Goal: Find specific page/section: Find specific page/section

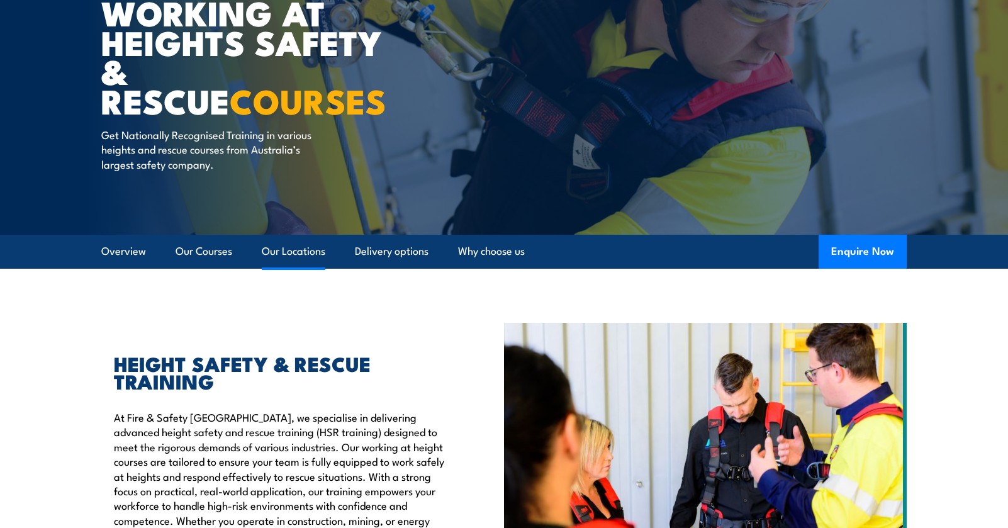
click at [312, 255] on link "Our Locations" at bounding box center [294, 251] width 64 height 33
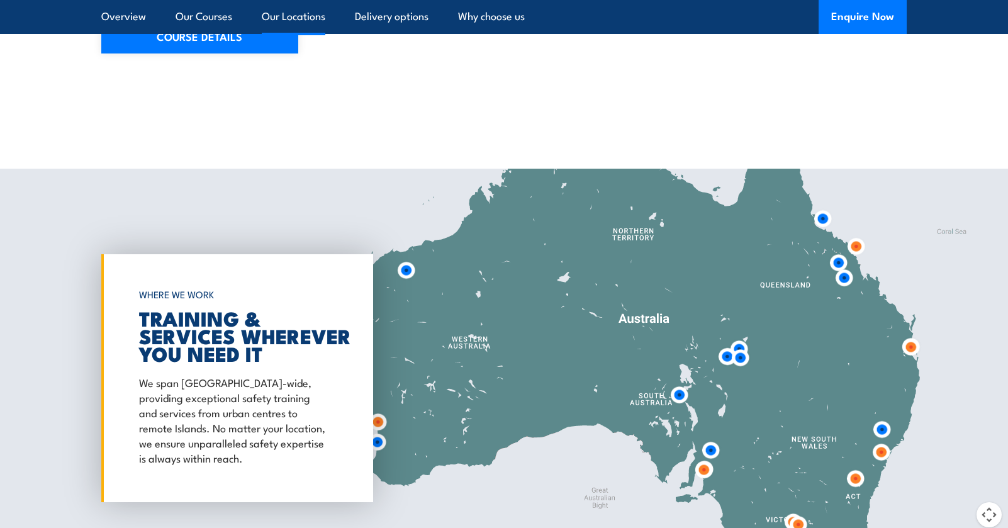
scroll to position [2032, 0]
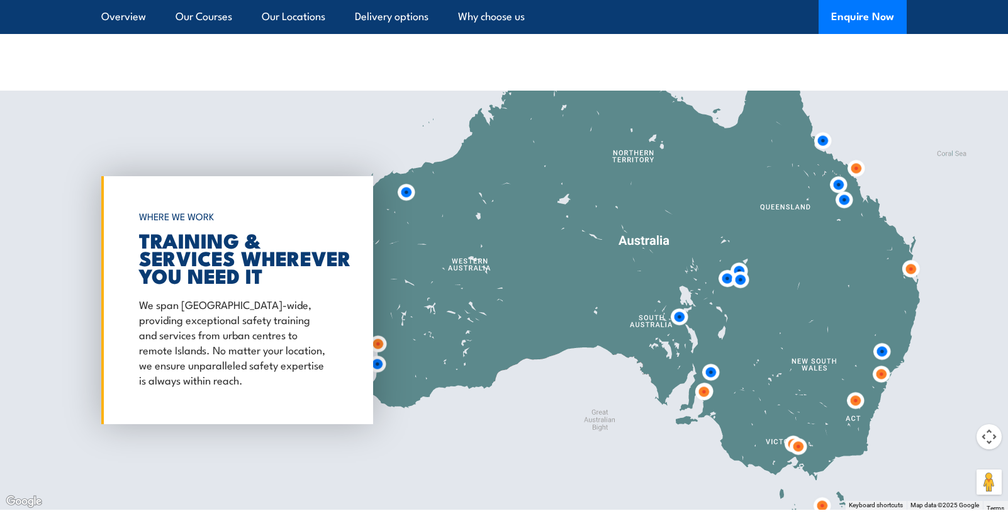
click at [853, 154] on img at bounding box center [856, 168] width 33 height 33
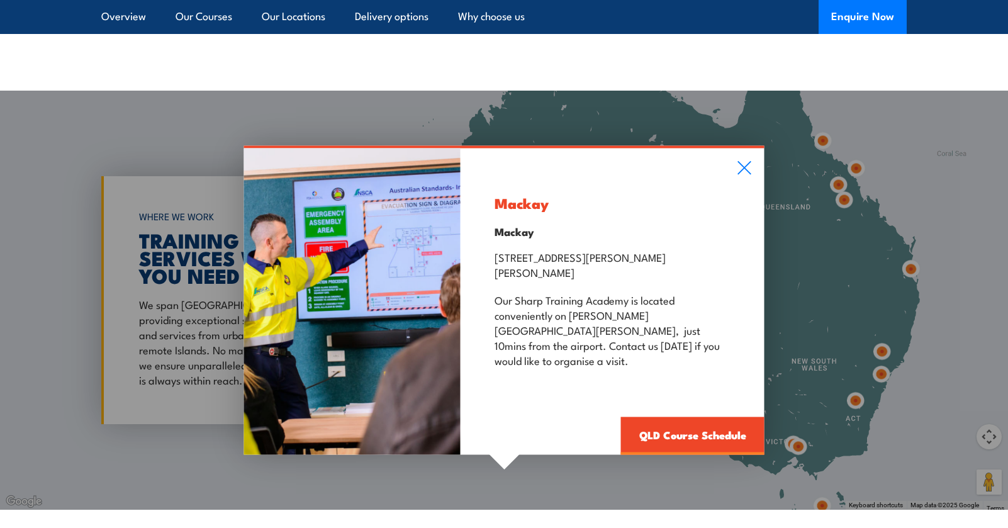
click at [909, 257] on div "Mackay Mackay [STREET_ADDRESS][PERSON_NAME][PERSON_NAME] Our [GEOGRAPHIC_DATA] …" at bounding box center [504, 300] width 1008 height 419
click at [741, 172] on icon at bounding box center [745, 168] width 14 height 14
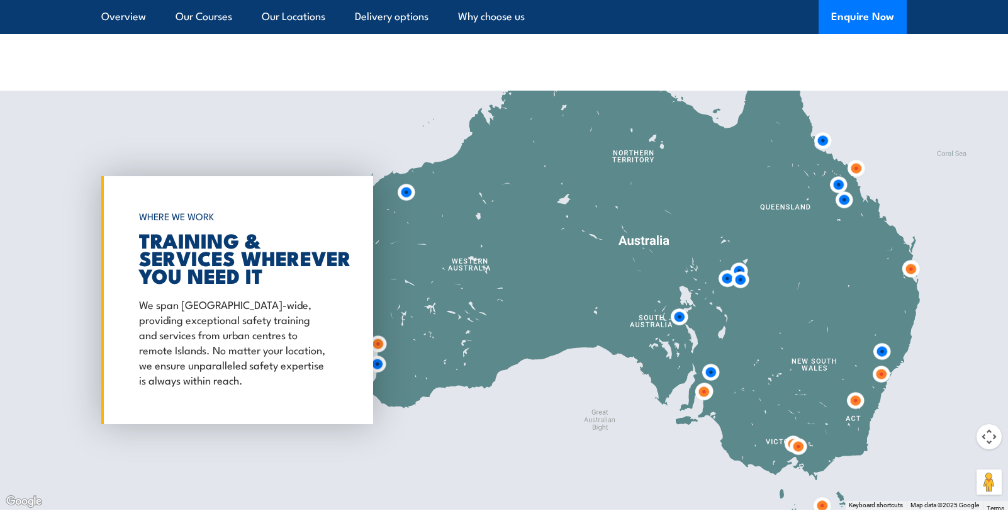
click at [910, 256] on img at bounding box center [910, 268] width 33 height 33
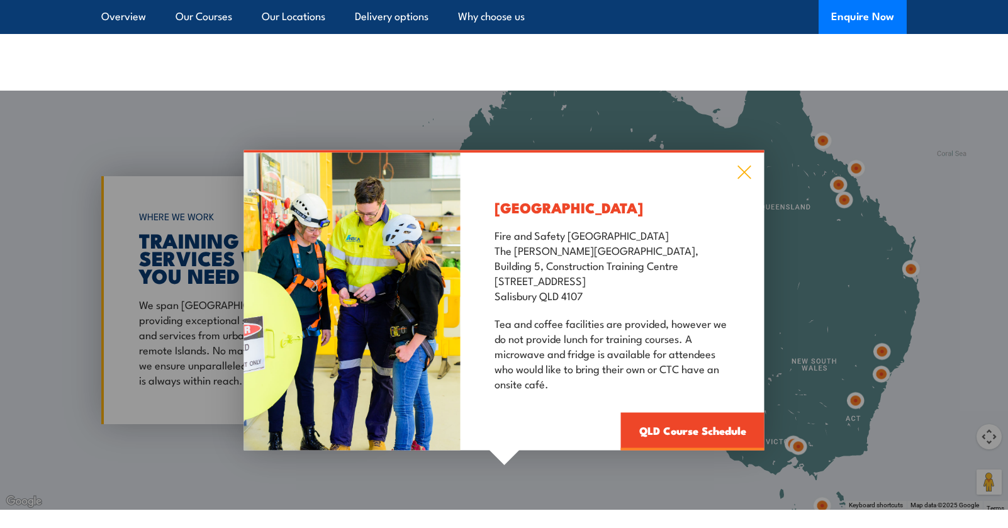
click at [743, 166] on icon at bounding box center [745, 173] width 14 height 14
